Goal: Transaction & Acquisition: Register for event/course

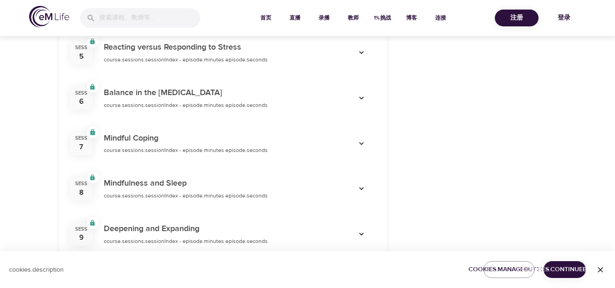
scroll to position [592, 0]
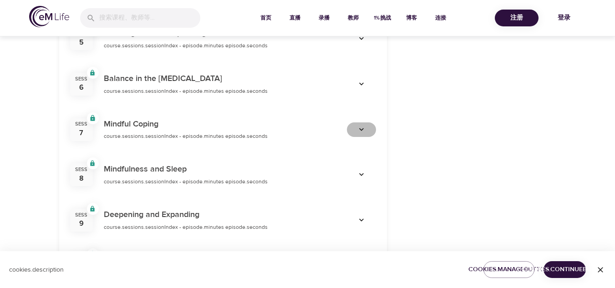
click at [360, 130] on icon "button" at bounding box center [361, 129] width 9 height 9
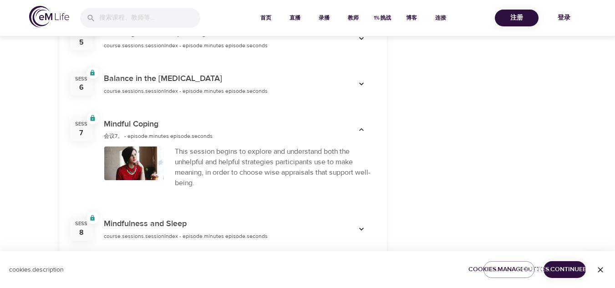
click at [459, 133] on div "categories.title Resilience [MEDICAL_DATA]" at bounding box center [477, 41] width 169 height 1044
click at [204, 142] on div "This session begins to explore and understand both the unhelpful and helpful st…" at bounding box center [275, 171] width 212 height 60
click at [141, 174] on div at bounding box center [134, 164] width 60 height 34
click at [221, 157] on div "This session begins to explore and understand both the unhelpful and helpful st…" at bounding box center [275, 168] width 201 height 42
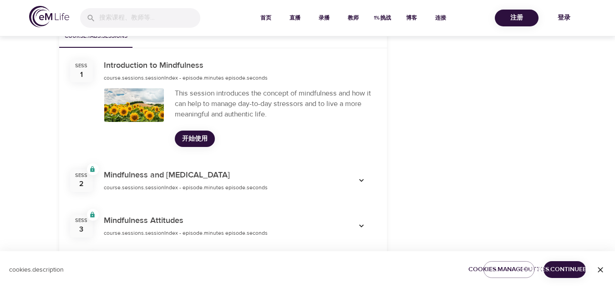
scroll to position [273, 0]
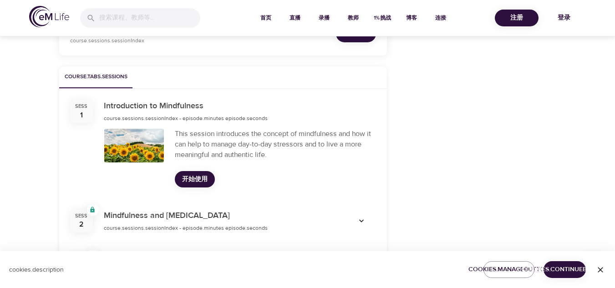
click at [190, 177] on span "开始使用" at bounding box center [195, 179] width 26 height 11
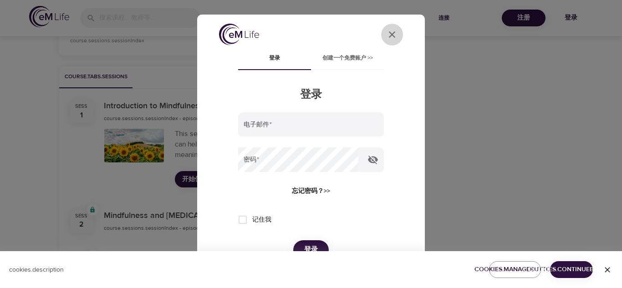
click at [388, 34] on icon "User Profile" at bounding box center [392, 34] width 11 height 11
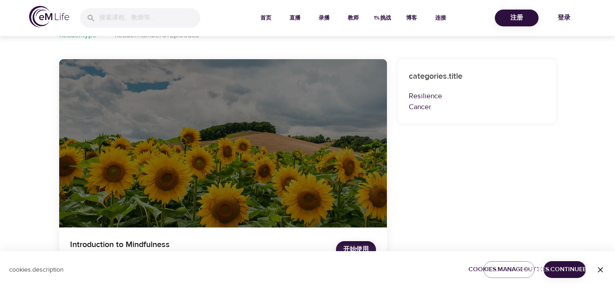
scroll to position [0, 0]
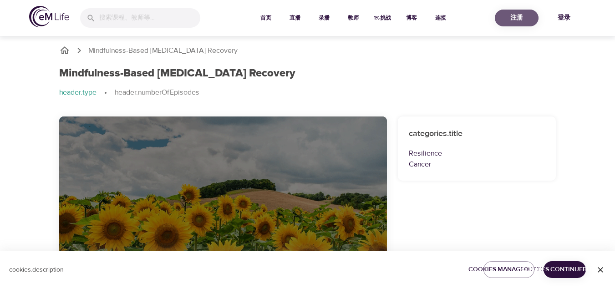
click at [522, 19] on span "注册" at bounding box center [517, 17] width 36 height 11
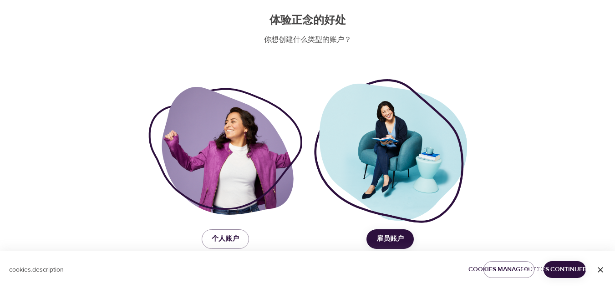
scroll to position [95, 0]
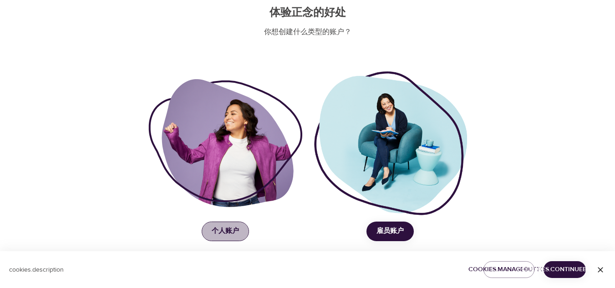
click at [223, 226] on span "个人账户" at bounding box center [225, 231] width 27 height 12
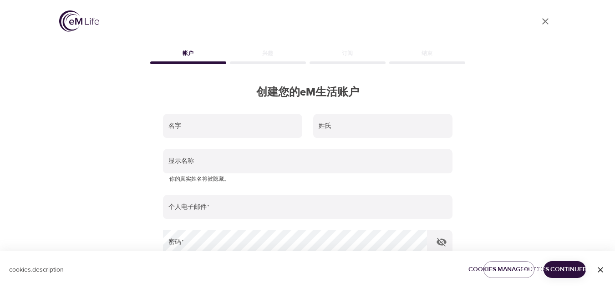
scroll to position [0, 0]
click at [545, 24] on icon "User Profile" at bounding box center [545, 21] width 11 height 11
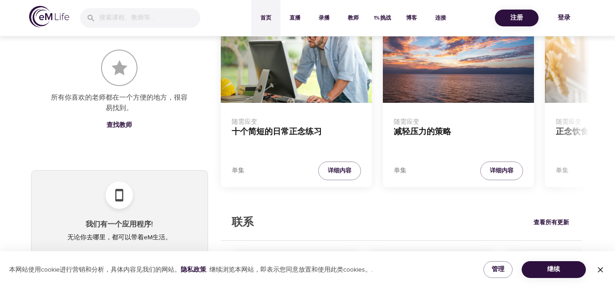
scroll to position [364, 0]
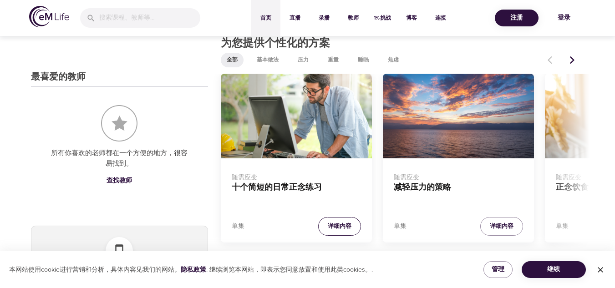
click at [338, 227] on span "详细内容" at bounding box center [340, 226] width 24 height 10
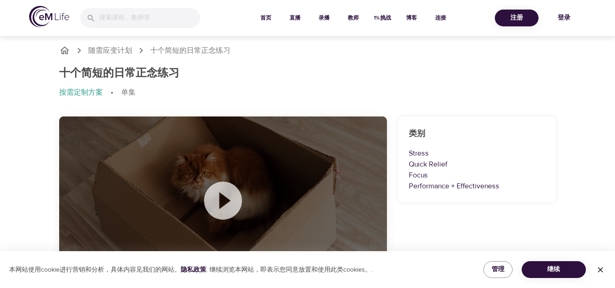
click at [220, 199] on icon at bounding box center [223, 201] width 46 height 46
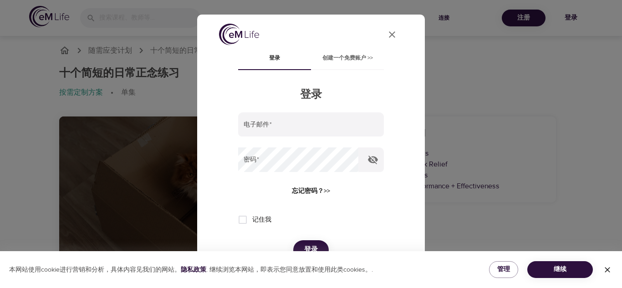
click at [359, 59] on span "创建一个免费账户 >>" at bounding box center [348, 59] width 62 height 10
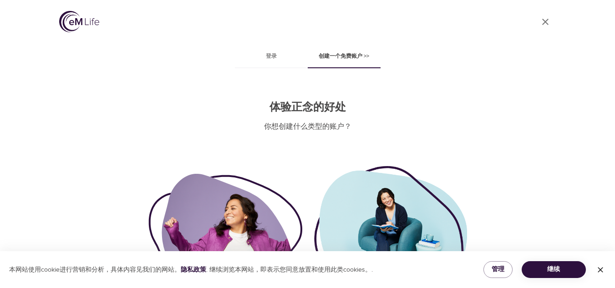
click at [235, 215] on div at bounding box center [225, 238] width 154 height 128
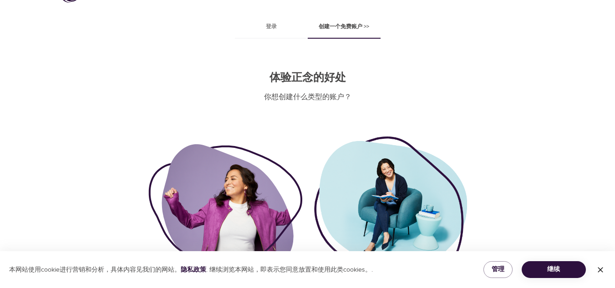
scroll to position [46, 0]
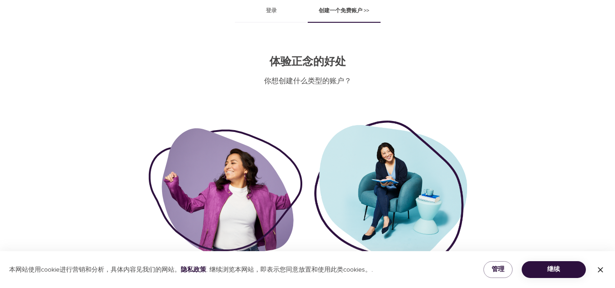
click at [210, 207] on div at bounding box center [225, 192] width 154 height 128
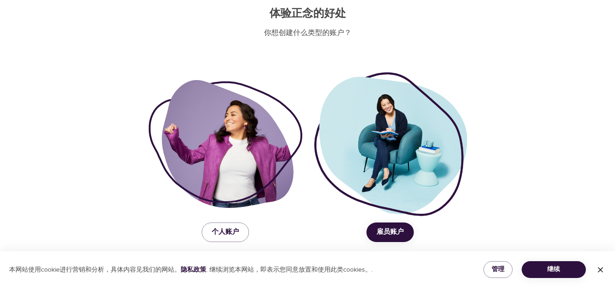
scroll to position [95, 0]
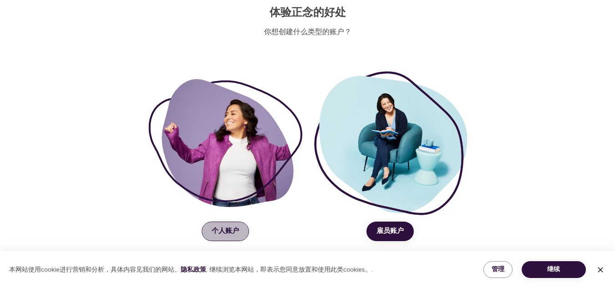
click at [230, 232] on span "个人账户" at bounding box center [225, 231] width 27 height 12
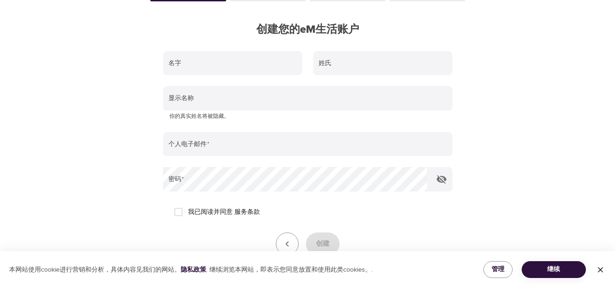
scroll to position [4, 0]
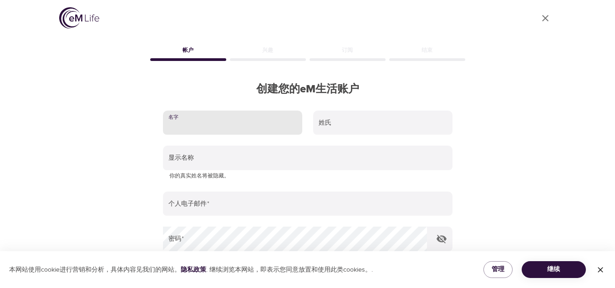
click at [213, 123] on input "text" at bounding box center [232, 123] width 139 height 25
type input "Clara"
type input "Lui"
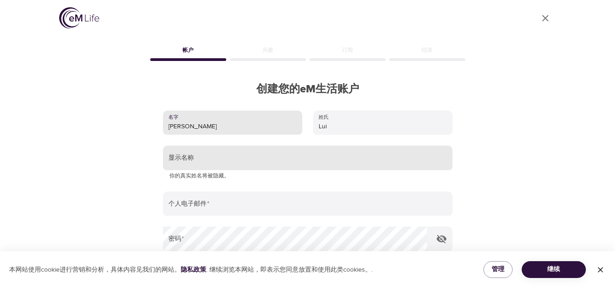
click at [214, 162] on input "text" at bounding box center [308, 158] width 290 height 25
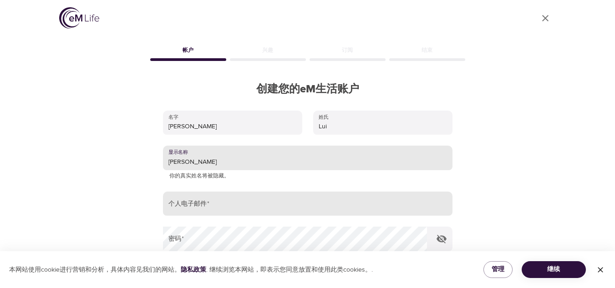
type input "[PERSON_NAME]"
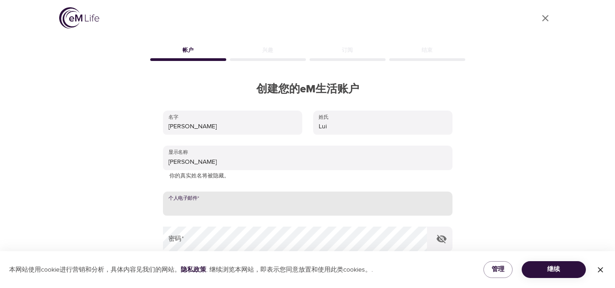
click at [209, 202] on input "email" at bounding box center [308, 204] width 290 height 25
type input "godlovesclaralui@gmail.com"
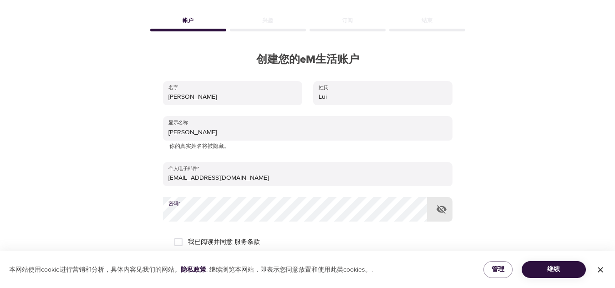
scroll to position [49, 0]
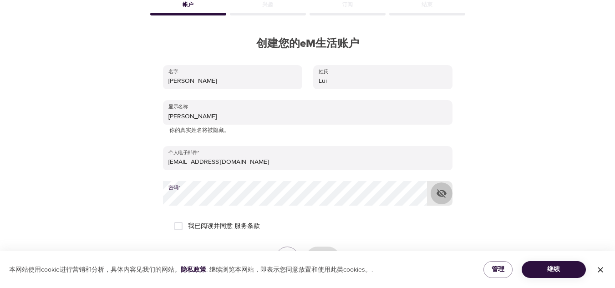
click at [443, 194] on icon "button" at bounding box center [441, 193] width 11 height 11
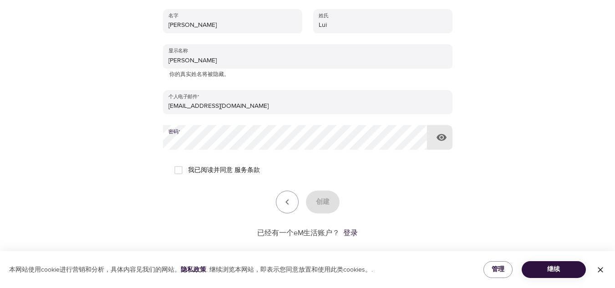
scroll to position [117, 0]
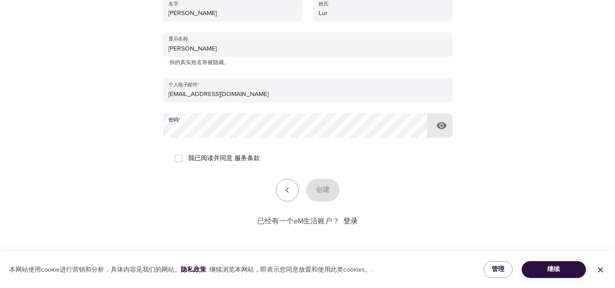
click at [181, 159] on input "我已阅读并同意 服务条款" at bounding box center [178, 158] width 19 height 19
checkbox input "true"
click at [324, 196] on span "创建" at bounding box center [323, 190] width 14 height 12
click at [602, 272] on icon "button" at bounding box center [600, 270] width 9 height 9
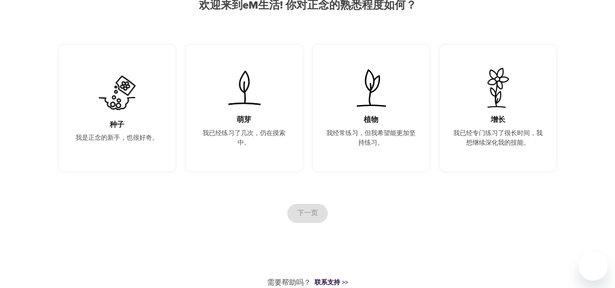
scroll to position [7, 0]
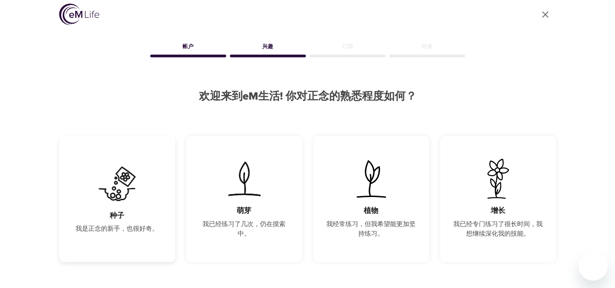
click at [122, 220] on h5 "种子" at bounding box center [117, 216] width 15 height 10
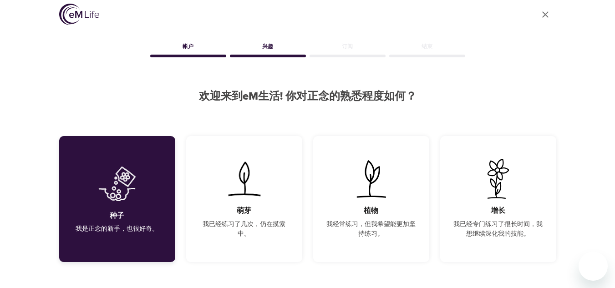
click at [121, 189] on img at bounding box center [117, 184] width 46 height 40
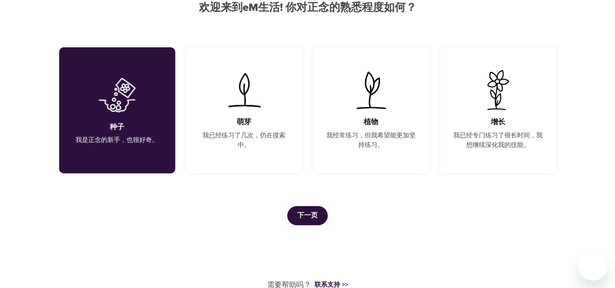
scroll to position [98, 0]
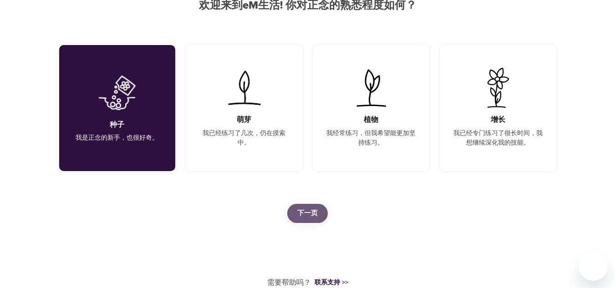
click at [314, 214] on span "下一页" at bounding box center [307, 214] width 20 height 12
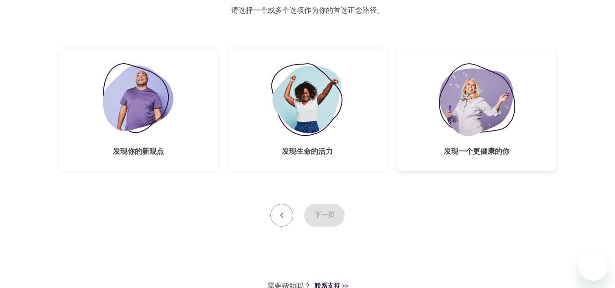
scroll to position [67, 0]
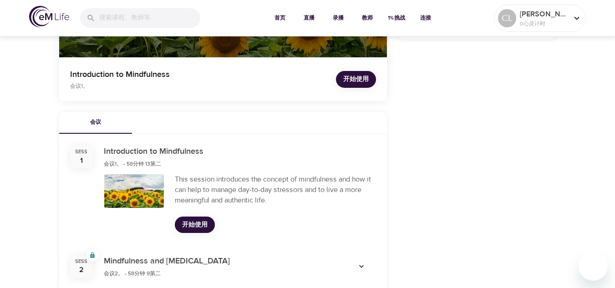
scroll to position [273, 0]
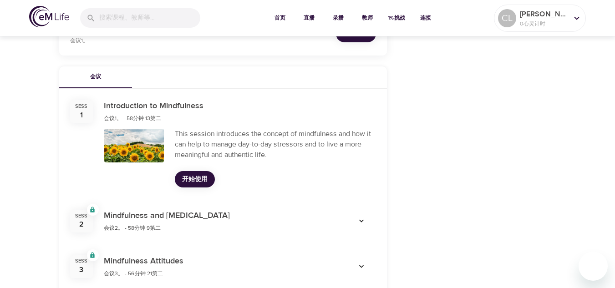
click at [184, 180] on span "开始使用" at bounding box center [195, 179] width 26 height 11
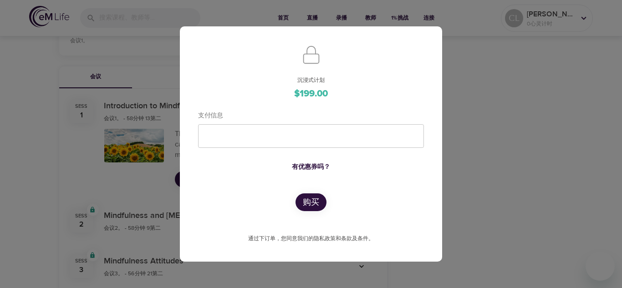
click at [552, 131] on div "沉浸式计划 $199.00 支付信息 有优惠券吗？ 购买 通过下订单，您同意我们的隐私政策和条款及条件。" at bounding box center [311, 144] width 622 height 288
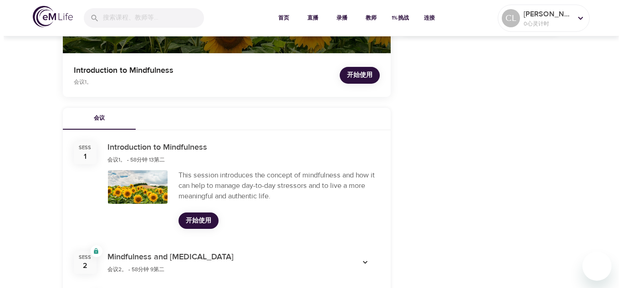
scroll to position [182, 0]
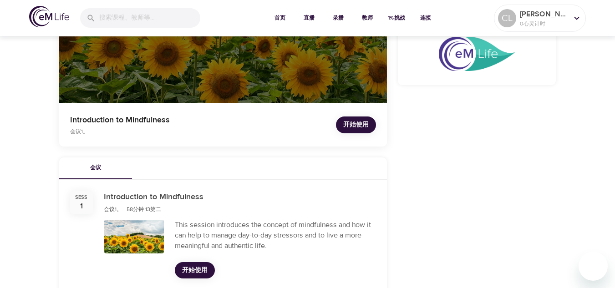
click at [362, 123] on span "开始使用" at bounding box center [356, 124] width 26 height 11
